Goal: Task Accomplishment & Management: Use online tool/utility

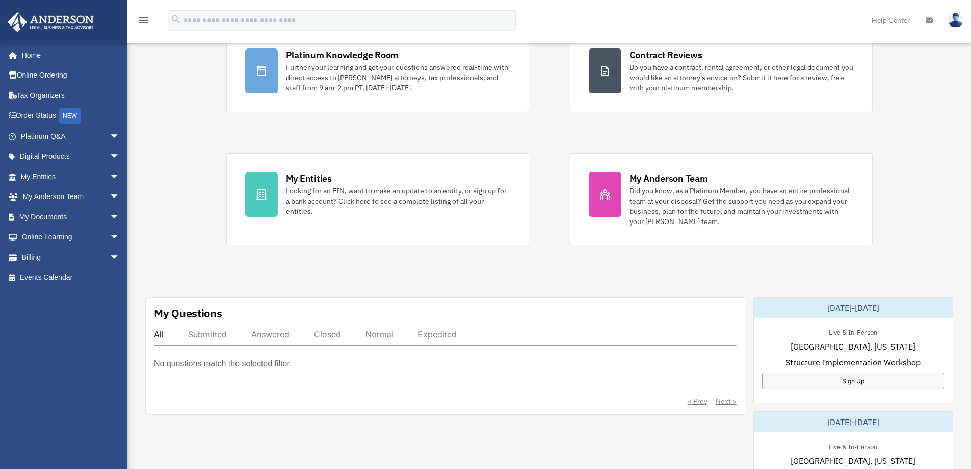
scroll to position [89, 0]
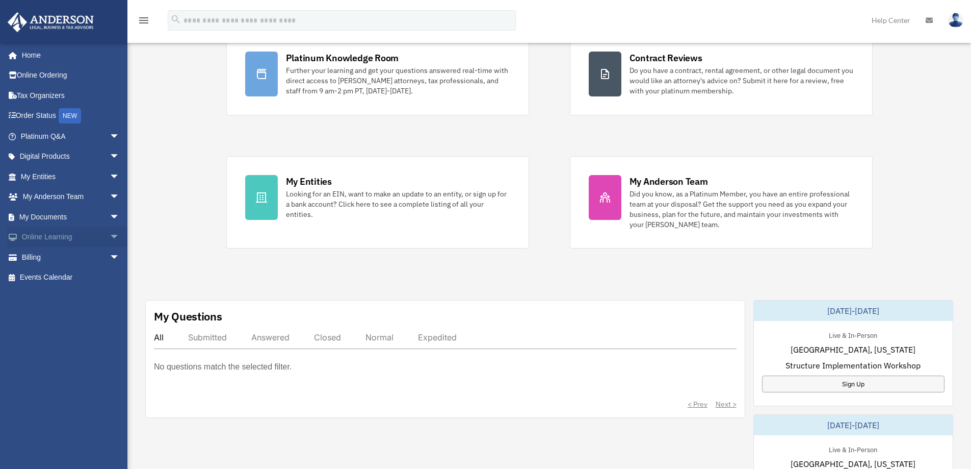
click at [30, 239] on link "Online Learning arrow_drop_down" at bounding box center [71, 237] width 128 height 20
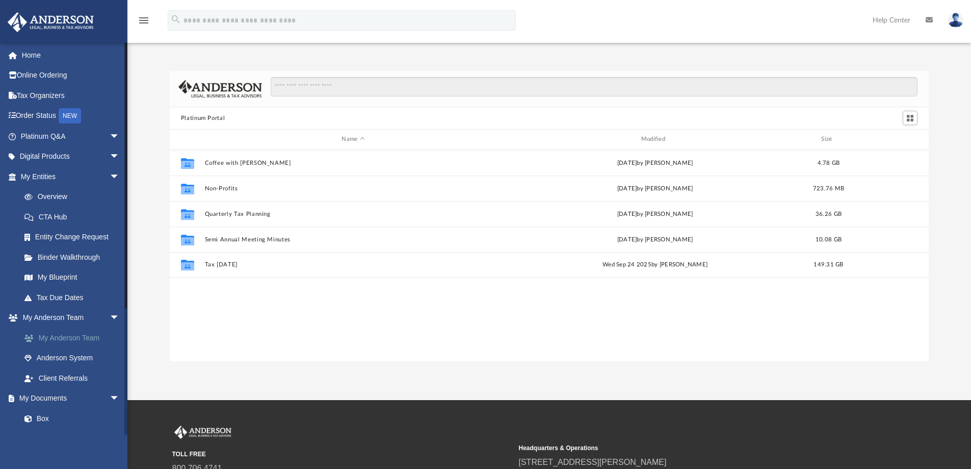
scroll to position [224, 752]
click at [110, 396] on span "arrow_drop_down" at bounding box center [120, 398] width 20 height 21
click at [110, 397] on span "arrow_drop_up" at bounding box center [120, 398] width 20 height 21
click at [40, 418] on link "Box" at bounding box center [74, 418] width 121 height 20
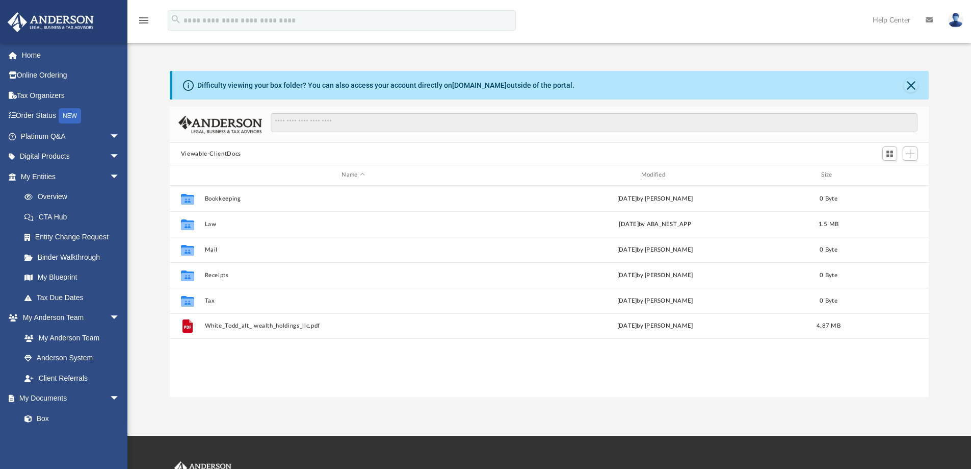
scroll to position [224, 752]
click at [909, 153] on span "Add" at bounding box center [910, 153] width 9 height 9
click at [892, 176] on li "Upload" at bounding box center [896, 174] width 33 height 11
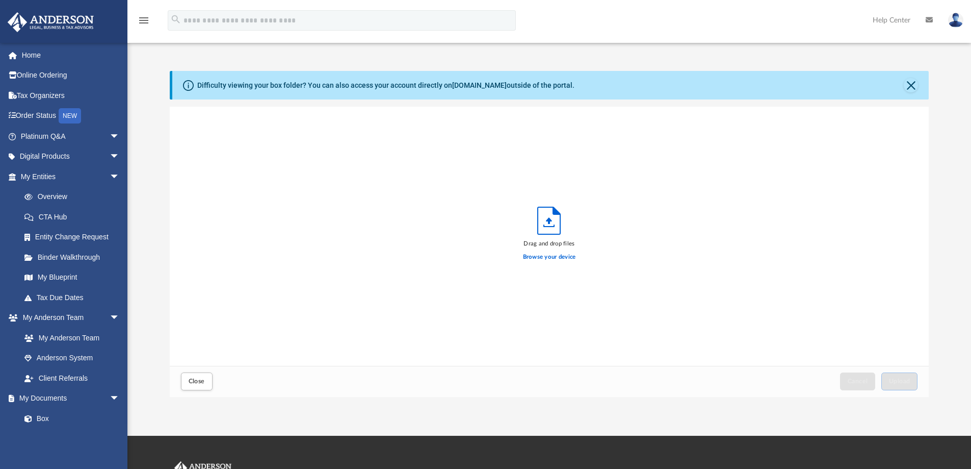
scroll to position [251, 752]
click at [548, 226] on polyline "Upload" at bounding box center [549, 226] width 10 height 2
click at [542, 227] on icon "Upload" at bounding box center [549, 220] width 22 height 27
click at [544, 254] on label "Browse your device" at bounding box center [549, 256] width 53 height 9
click at [0, 0] on input "Browse your device" at bounding box center [0, 0] width 0 height 0
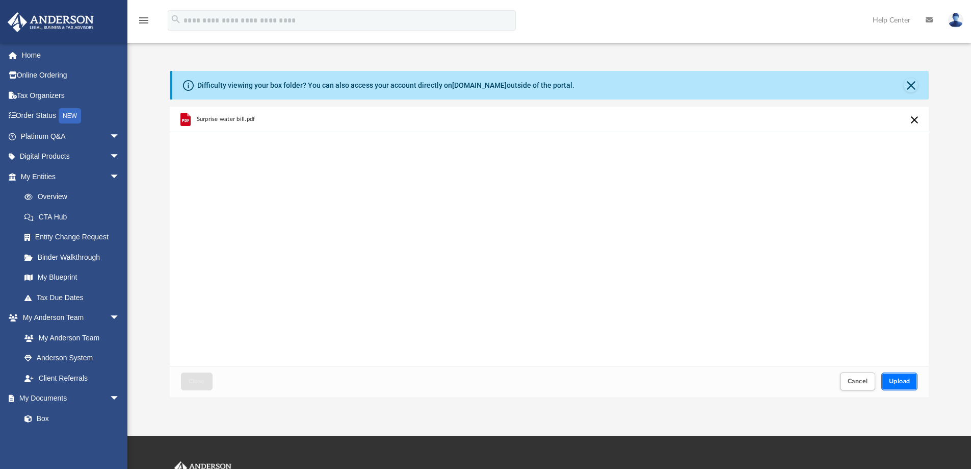
click at [905, 383] on span "Upload" at bounding box center [899, 381] width 21 height 6
